Goal: Information Seeking & Learning: Learn about a topic

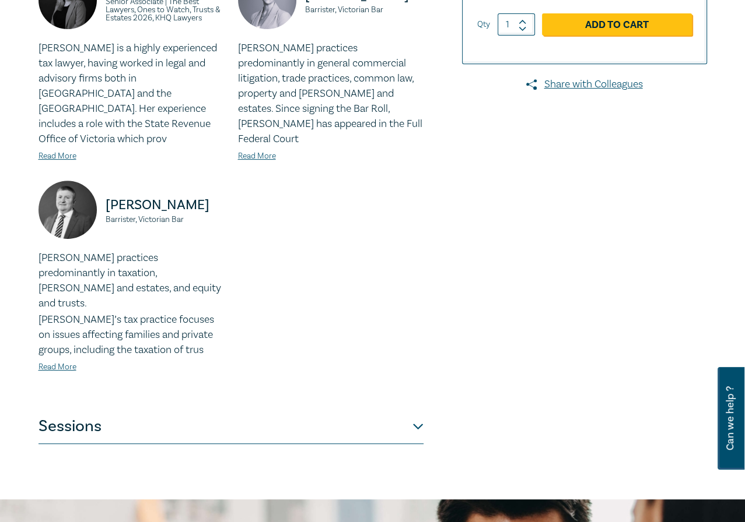
scroll to position [408, 0]
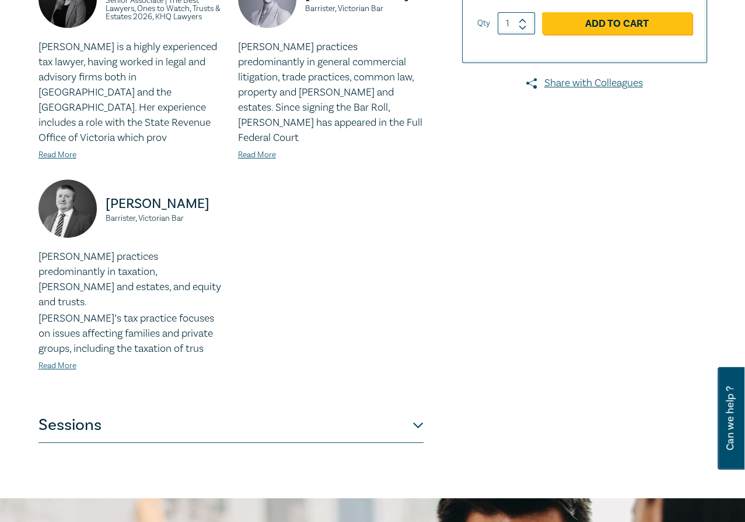
click at [346, 408] on button "Sessions" at bounding box center [230, 425] width 385 height 35
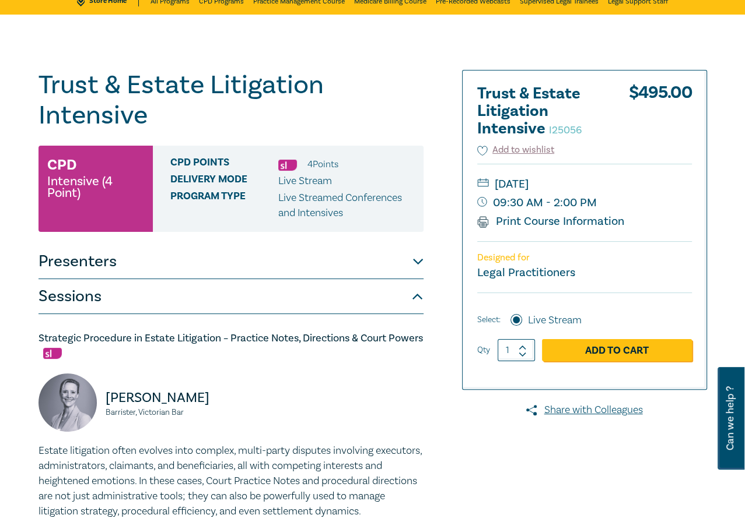
scroll to position [0, 0]
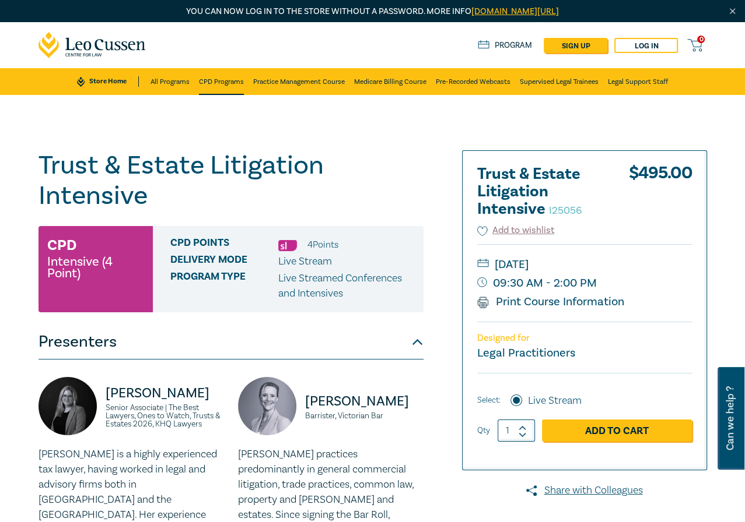
click at [226, 82] on link "CPD Programs" at bounding box center [221, 81] width 45 height 27
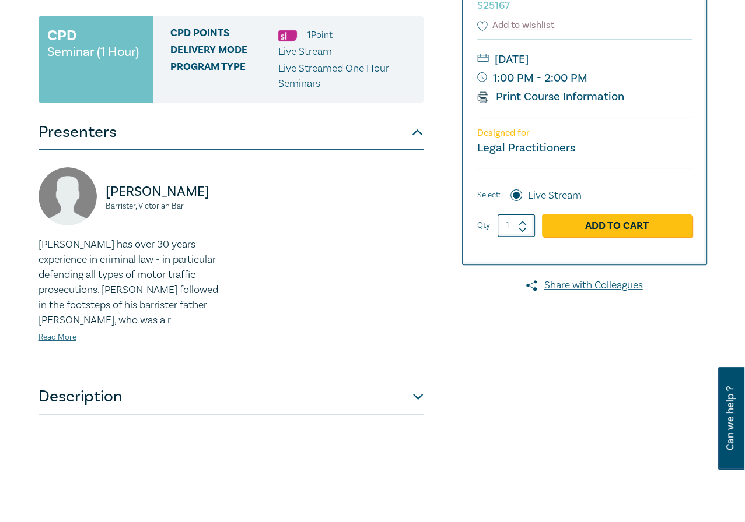
scroll to position [240, 0]
click at [390, 380] on button "Description" at bounding box center [230, 397] width 385 height 35
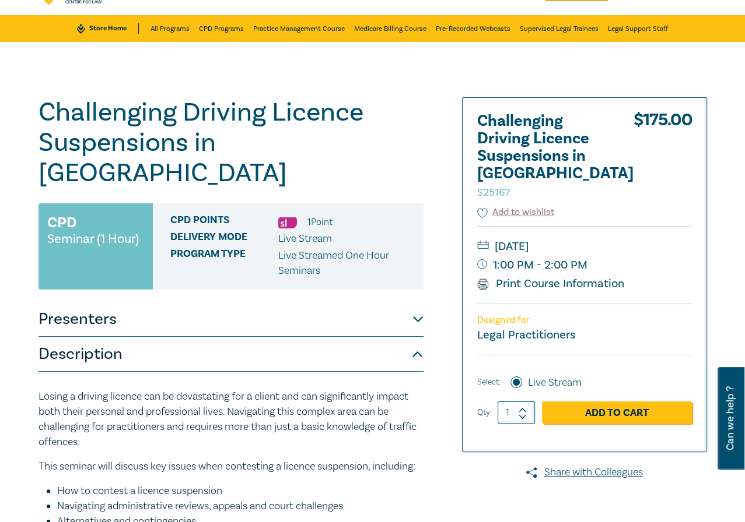
scroll to position [52, 0]
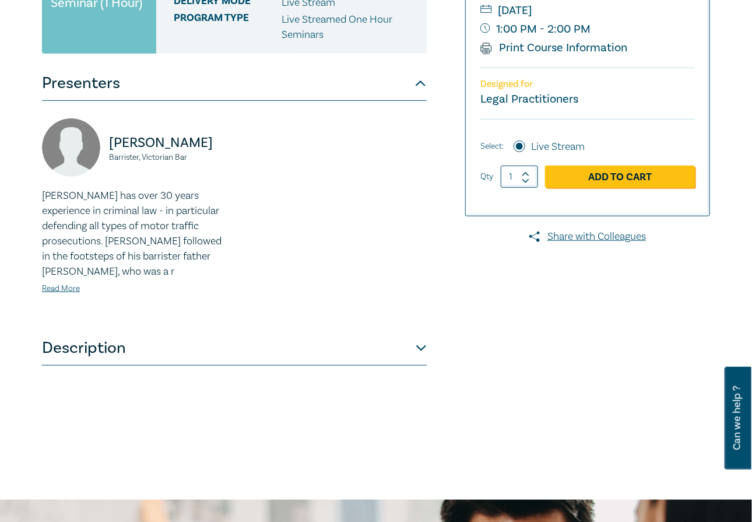
scroll to position [290, 0]
